Goal: Task Accomplishment & Management: Manage account settings

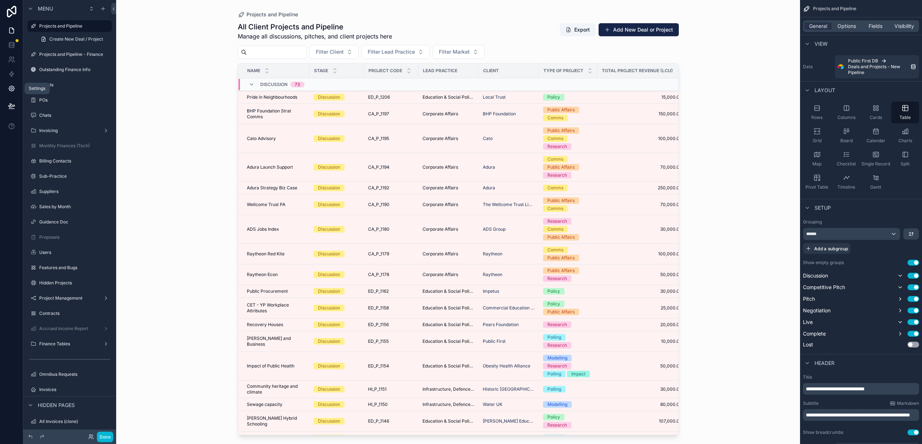
click at [12, 87] on icon at bounding box center [11, 88] width 7 height 7
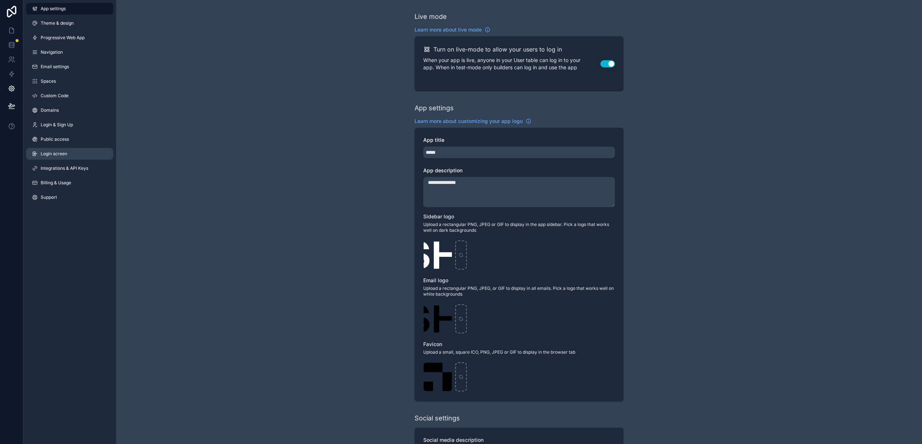
click at [52, 154] on span "Login screen" at bounding box center [54, 154] width 27 height 6
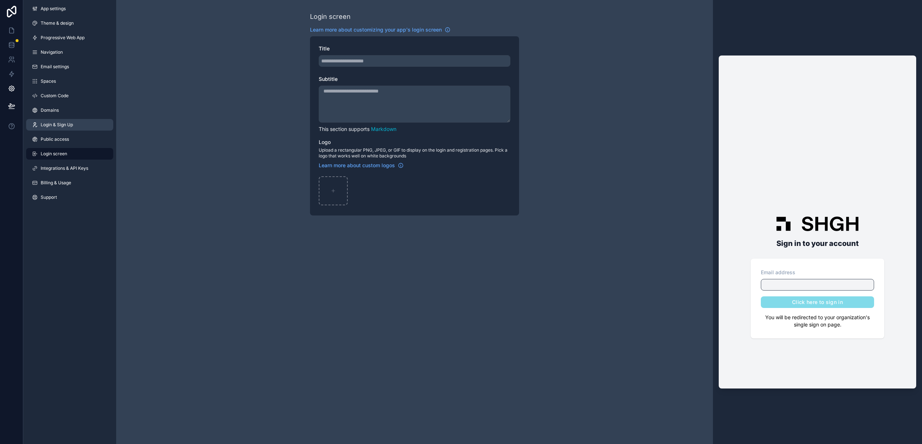
click at [52, 120] on link "Login & Sign Up" at bounding box center [69, 125] width 87 height 12
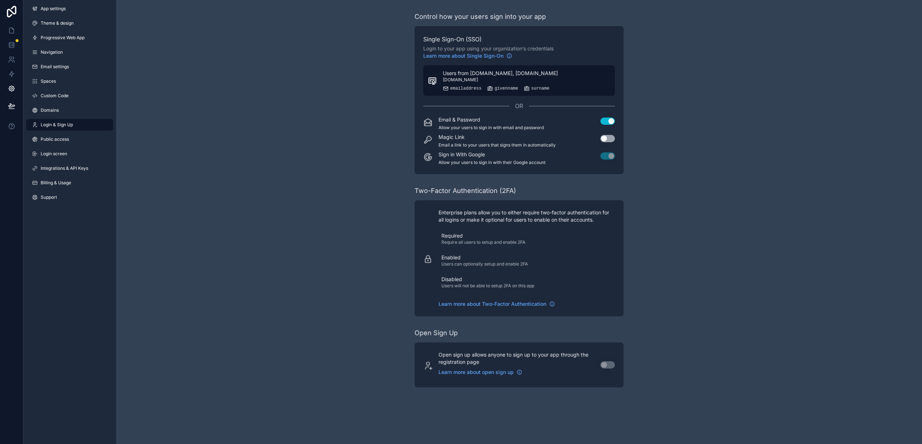
click at [474, 86] on div "emailaddress" at bounding box center [462, 89] width 38 height 6
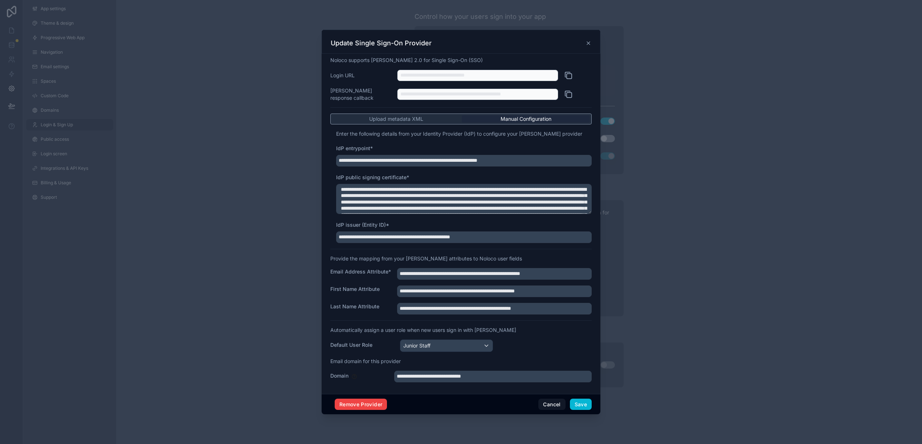
click at [588, 45] on icon at bounding box center [588, 43] width 3 height 3
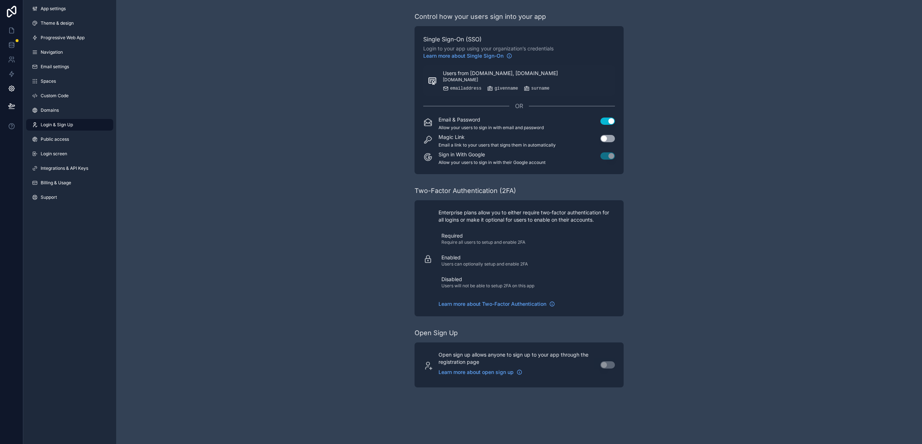
click at [66, 121] on link "Login & Sign Up" at bounding box center [69, 125] width 87 height 12
click at [11, 61] on icon at bounding box center [11, 62] width 4 height 2
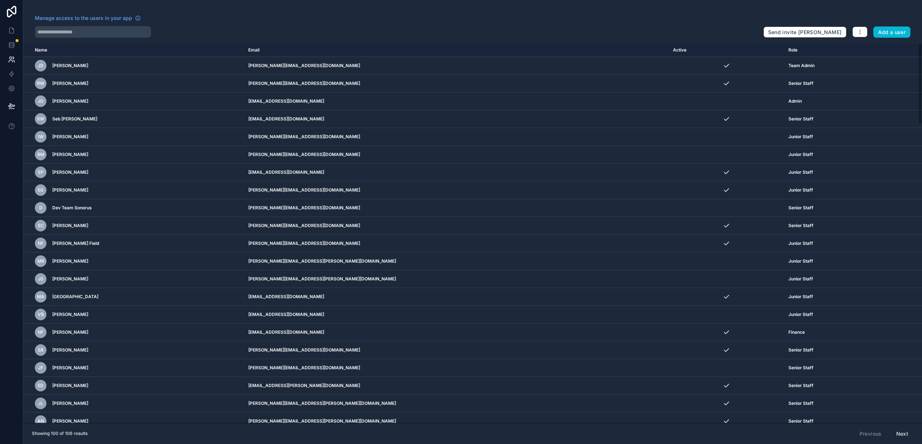
click at [784, 50] on th "Role" at bounding box center [831, 50] width 95 height 13
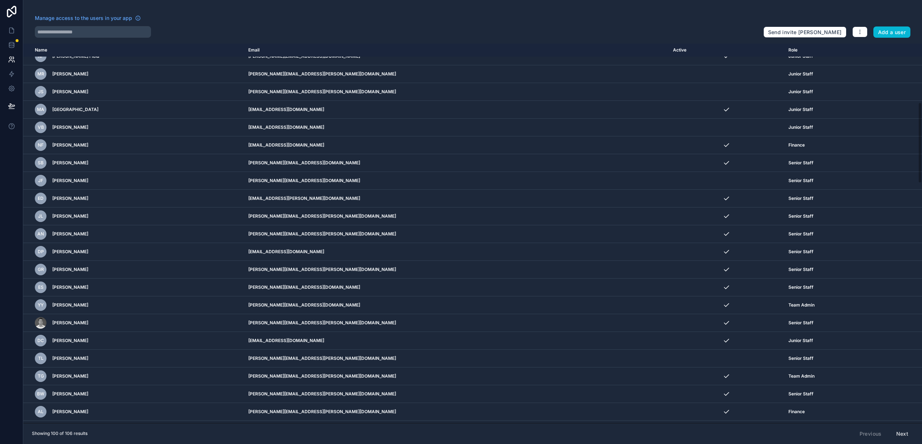
scroll to position [387, 0]
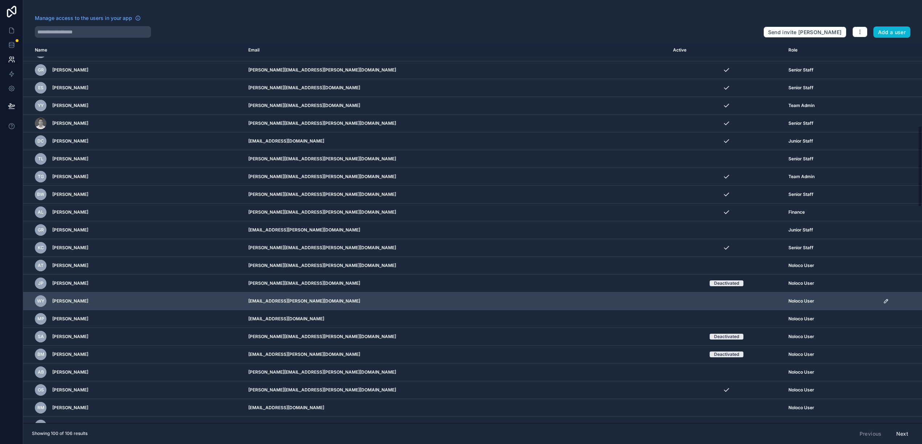
click at [571, 293] on td "[EMAIL_ADDRESS][PERSON_NAME][DOMAIN_NAME]" at bounding box center [456, 302] width 425 height 18
